Goal: Browse casually

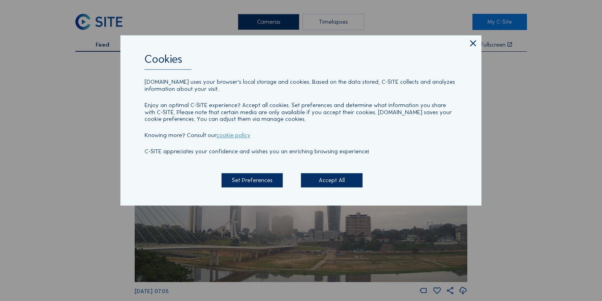
click at [471, 46] on icon at bounding box center [473, 43] width 10 height 10
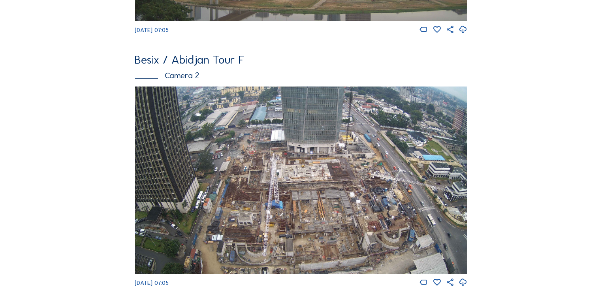
scroll to position [285, 0]
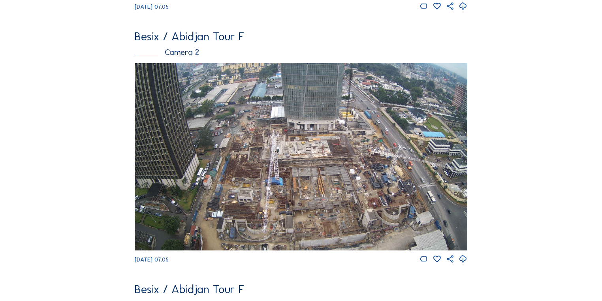
click at [346, 184] on img at bounding box center [301, 156] width 333 height 187
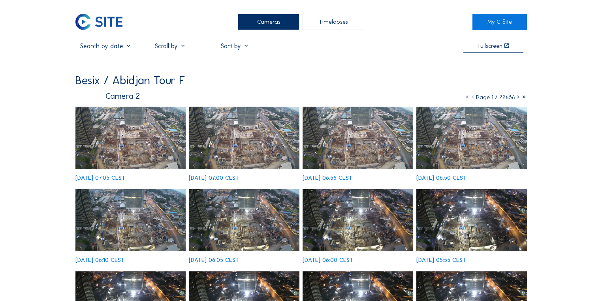
click at [143, 153] on img at bounding box center [130, 138] width 111 height 62
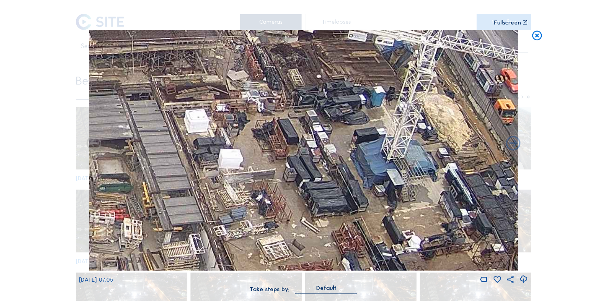
drag, startPoint x: 420, startPoint y: 168, endPoint x: 406, endPoint y: 144, distance: 27.7
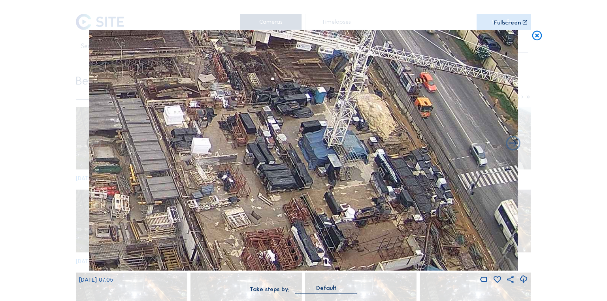
drag, startPoint x: 372, startPoint y: 153, endPoint x: 315, endPoint y: 144, distance: 57.6
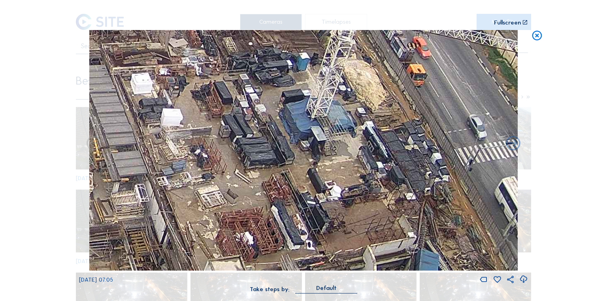
drag, startPoint x: 346, startPoint y: 163, endPoint x: 345, endPoint y: 147, distance: 15.9
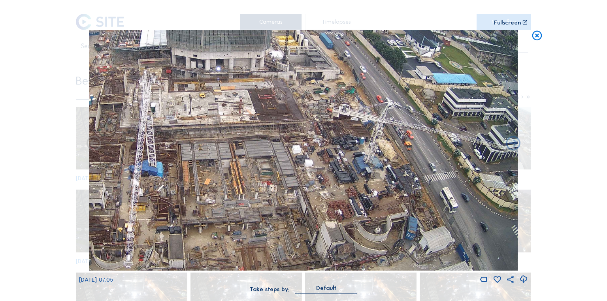
drag, startPoint x: 210, startPoint y: 104, endPoint x: 219, endPoint y: 145, distance: 42.0
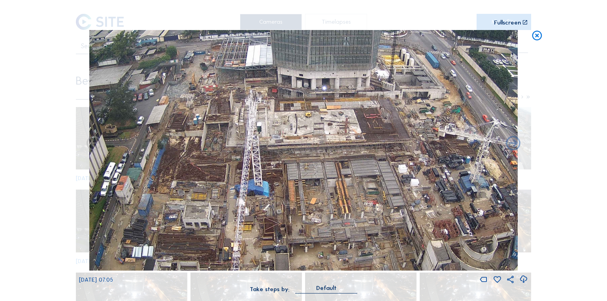
drag, startPoint x: 133, startPoint y: 125, endPoint x: 236, endPoint y: 130, distance: 102.9
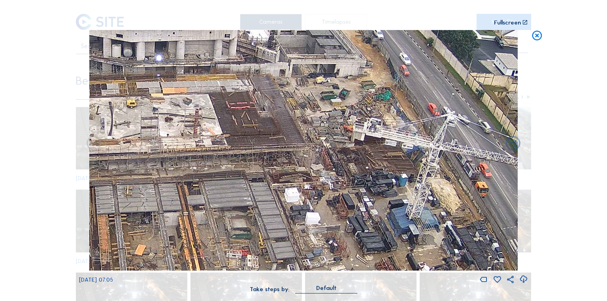
drag, startPoint x: 471, startPoint y: 147, endPoint x: 356, endPoint y: 127, distance: 116.8
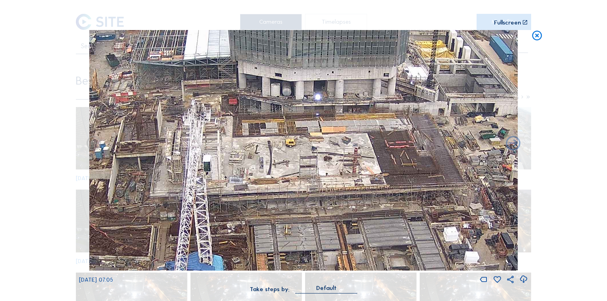
drag, startPoint x: 349, startPoint y: 134, endPoint x: 511, endPoint y: 175, distance: 167.6
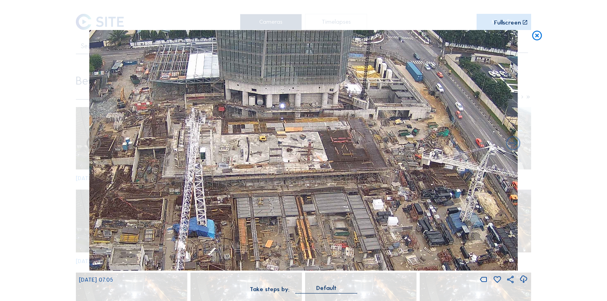
drag, startPoint x: 417, startPoint y: 135, endPoint x: 370, endPoint y: 131, distance: 47.6
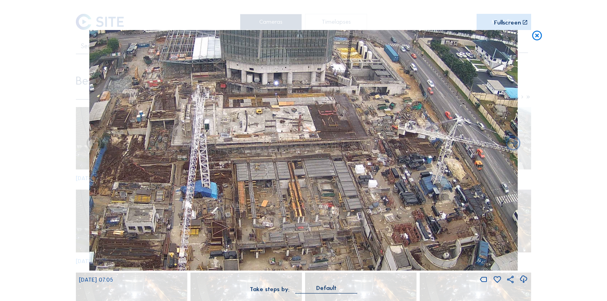
drag, startPoint x: 394, startPoint y: 140, endPoint x: 375, endPoint y: 119, distance: 28.6
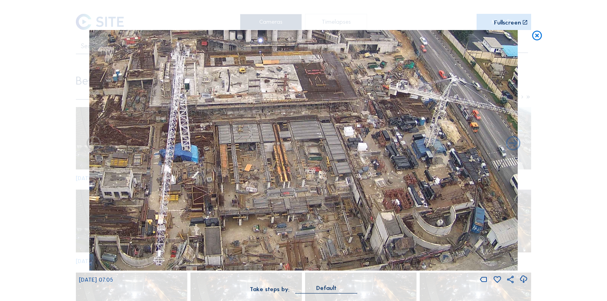
drag, startPoint x: 419, startPoint y: 173, endPoint x: 413, endPoint y: 132, distance: 40.8
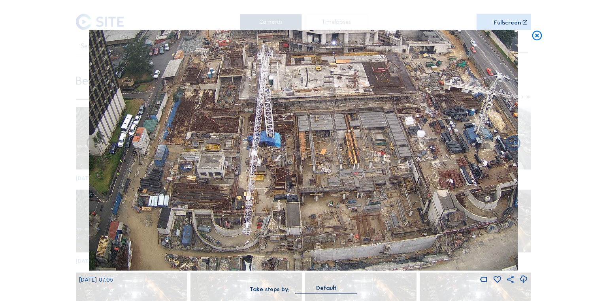
drag, startPoint x: 299, startPoint y: 193, endPoint x: 359, endPoint y: 176, distance: 61.9
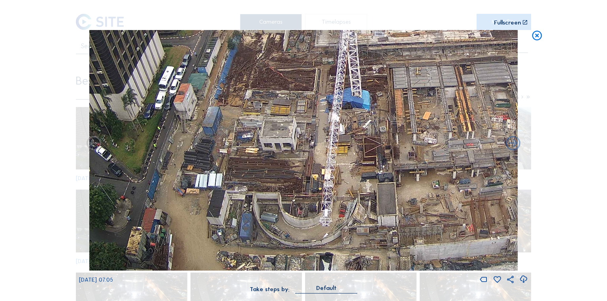
drag, startPoint x: 173, startPoint y: 208, endPoint x: 210, endPoint y: 190, distance: 41.5
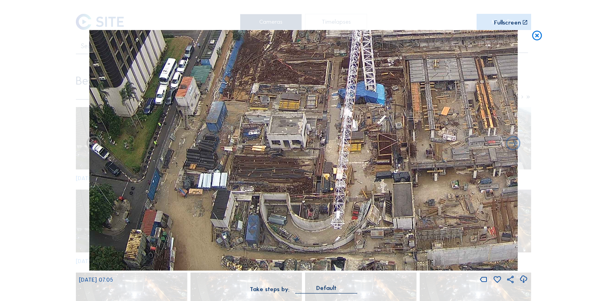
drag, startPoint x: 392, startPoint y: 145, endPoint x: 328, endPoint y: 182, distance: 74.6
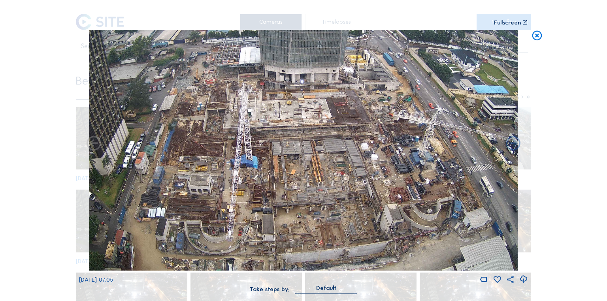
drag, startPoint x: 324, startPoint y: 186, endPoint x: 309, endPoint y: 164, distance: 26.4
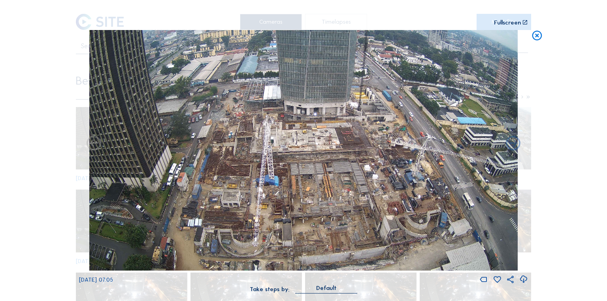
drag, startPoint x: 367, startPoint y: 190, endPoint x: 359, endPoint y: 174, distance: 18.0
drag, startPoint x: 375, startPoint y: 197, endPoint x: 338, endPoint y: 191, distance: 36.8
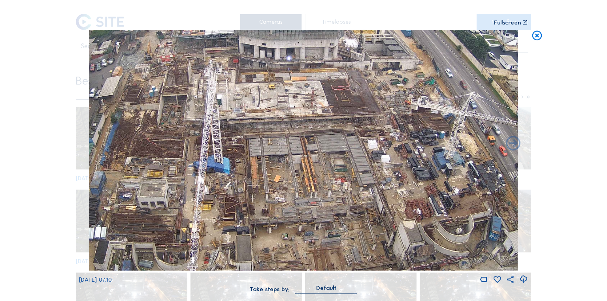
click at [535, 36] on icon at bounding box center [537, 36] width 12 height 12
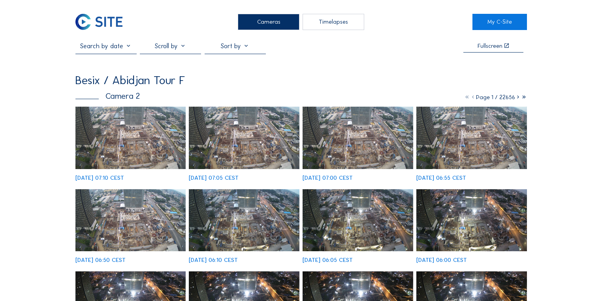
click at [141, 131] on img at bounding box center [130, 138] width 111 height 62
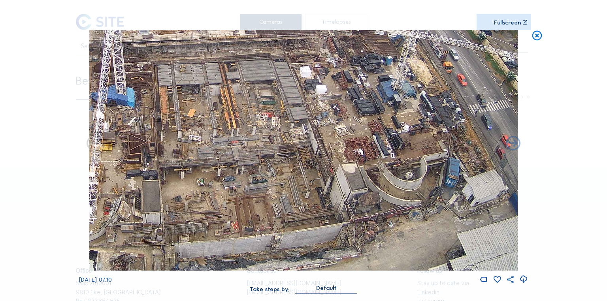
drag, startPoint x: 393, startPoint y: 214, endPoint x: 365, endPoint y: 132, distance: 87.2
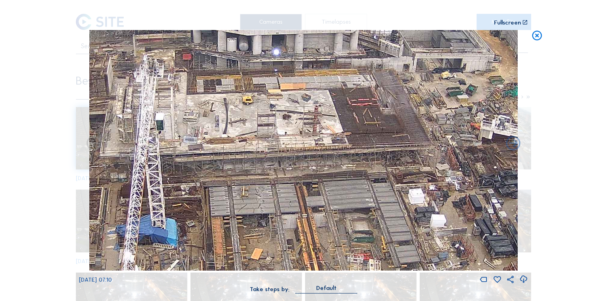
drag, startPoint x: 237, startPoint y: 149, endPoint x: 316, endPoint y: 140, distance: 79.2
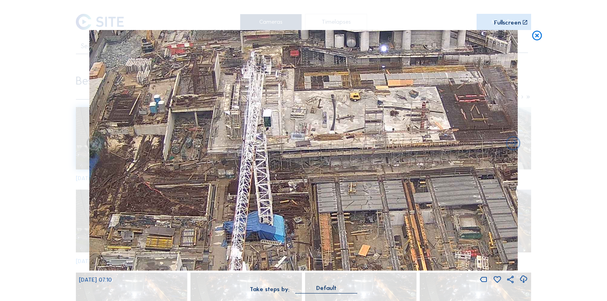
drag, startPoint x: 249, startPoint y: 150, endPoint x: 356, endPoint y: 147, distance: 107.6
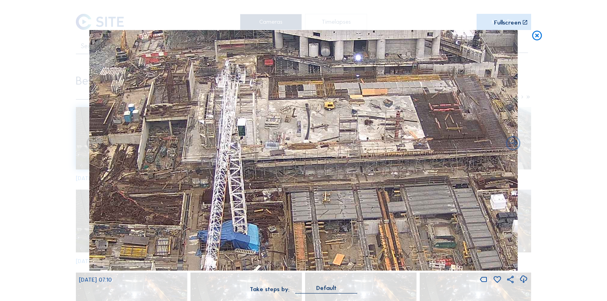
drag, startPoint x: 389, startPoint y: 153, endPoint x: 276, endPoint y: 166, distance: 113.7
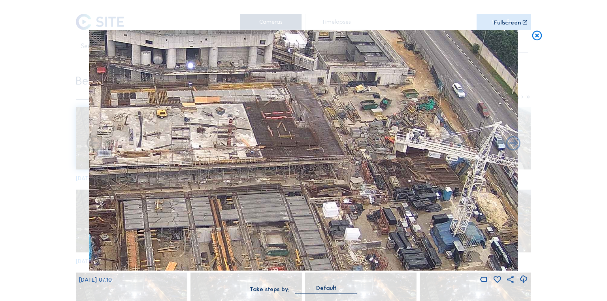
drag, startPoint x: 413, startPoint y: 169, endPoint x: 332, endPoint y: 173, distance: 81.9
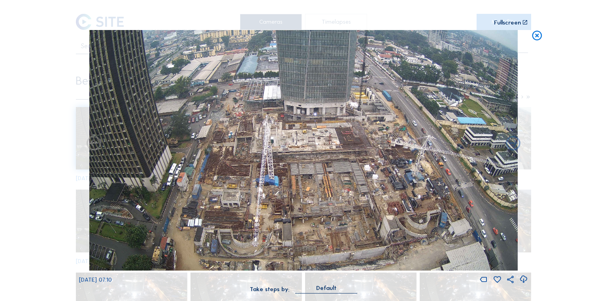
click at [534, 38] on icon at bounding box center [537, 36] width 12 height 12
